Goal: Task Accomplishment & Management: Manage account settings

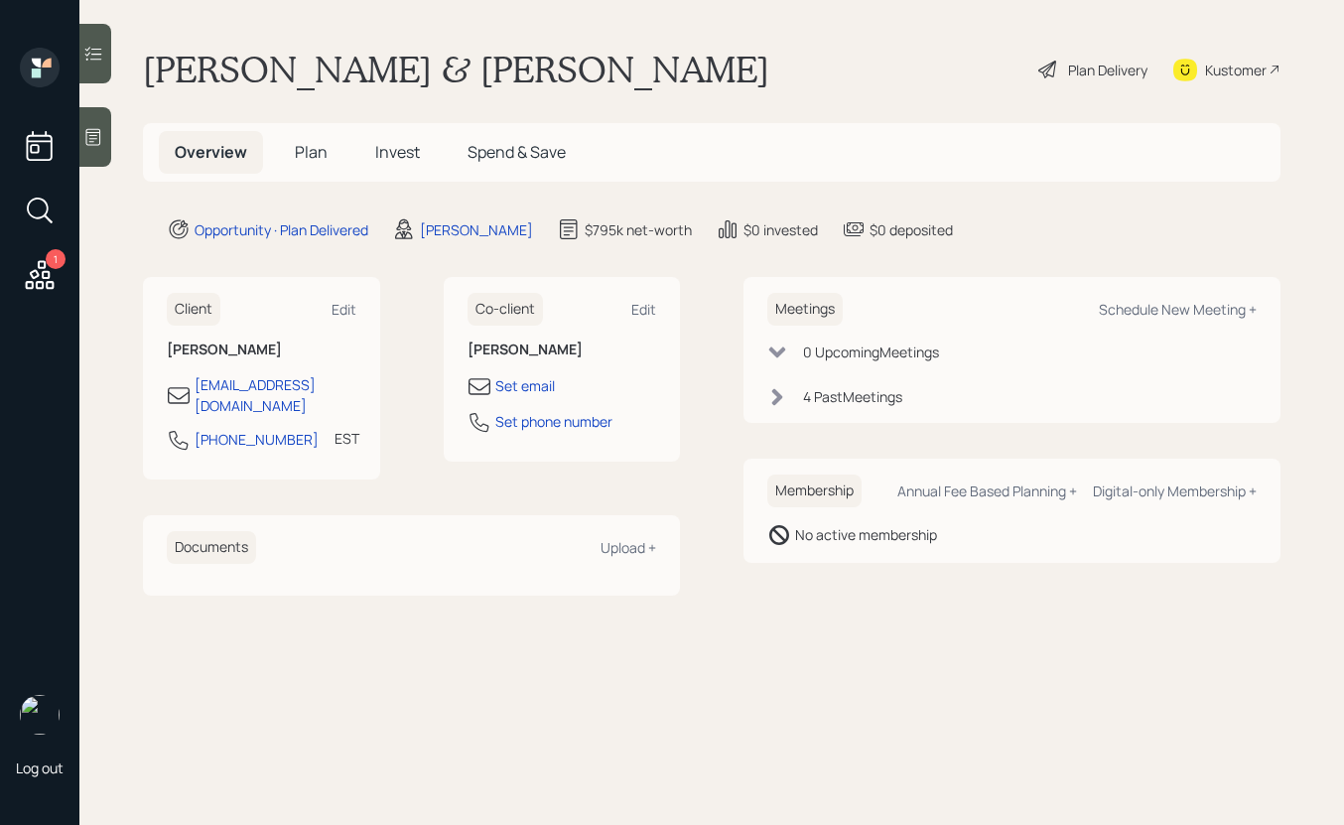
click at [1052, 60] on icon at bounding box center [1048, 70] width 24 height 24
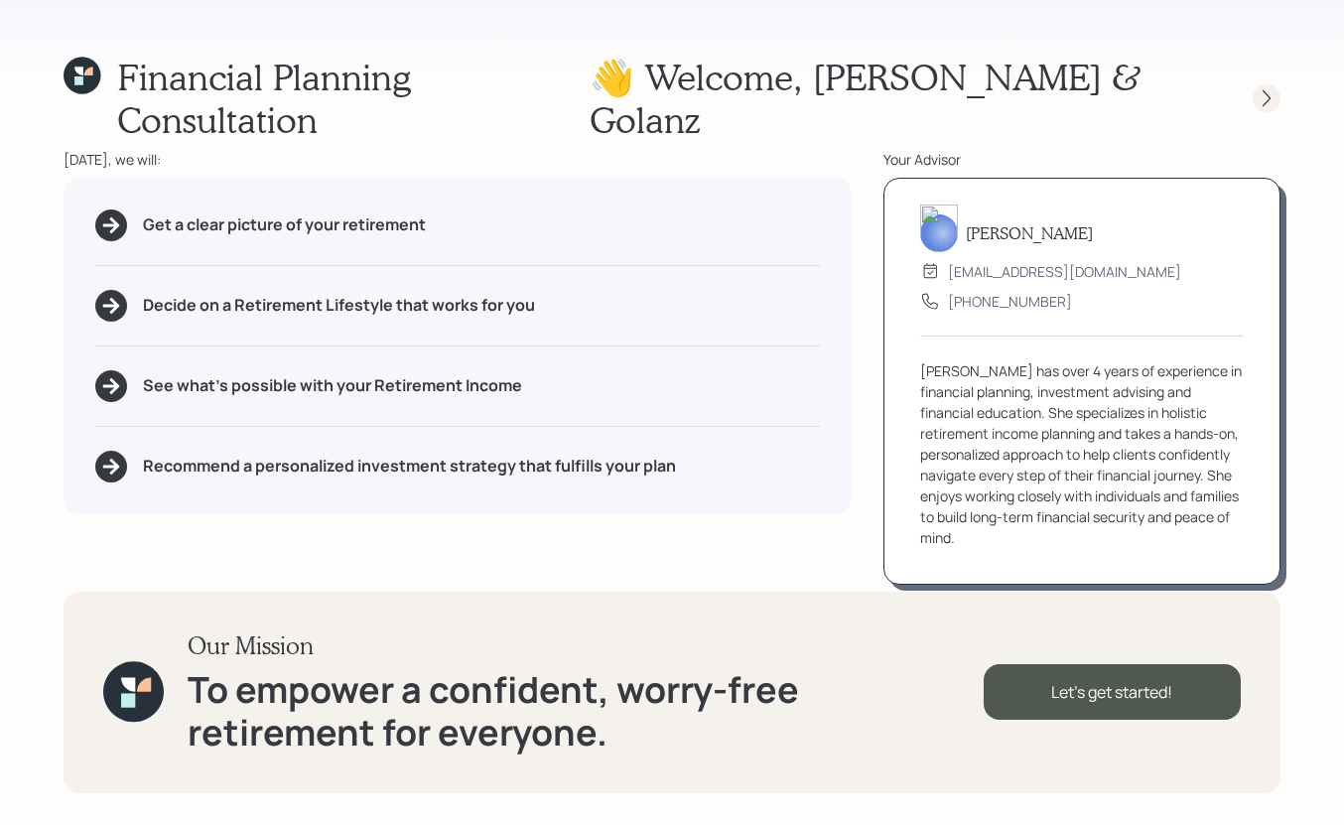
click at [1271, 88] on icon at bounding box center [1266, 98] width 20 height 20
